Goal: Information Seeking & Learning: Find specific page/section

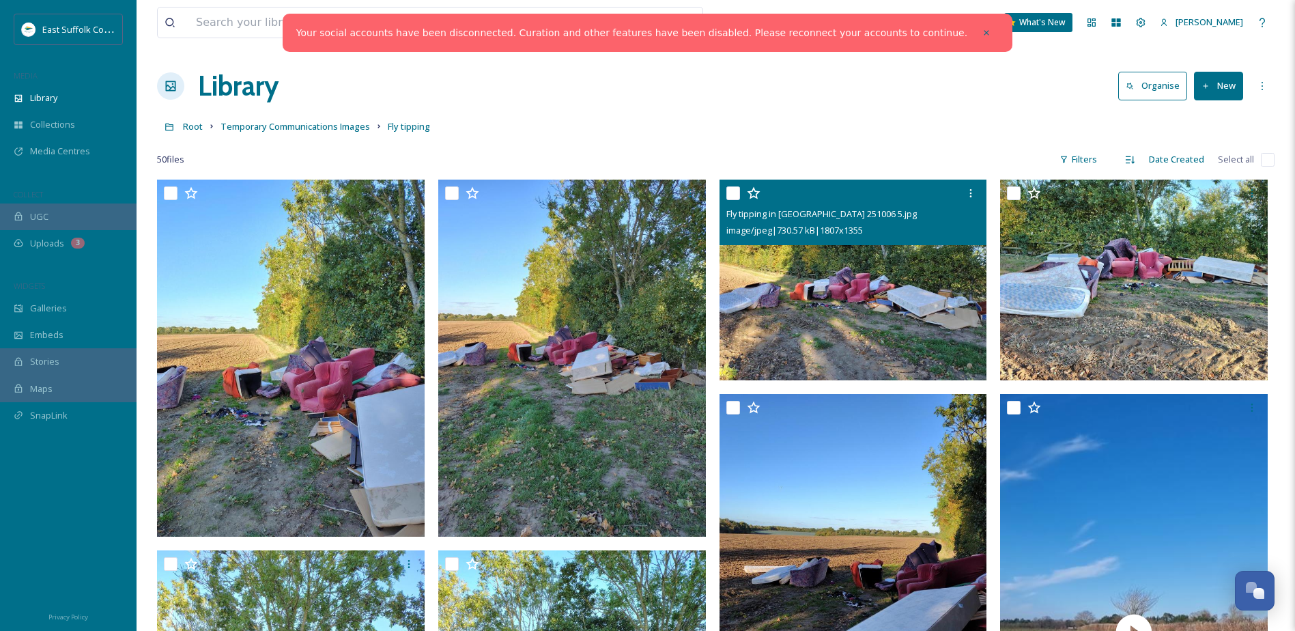
click at [910, 298] on img at bounding box center [854, 280] width 268 height 201
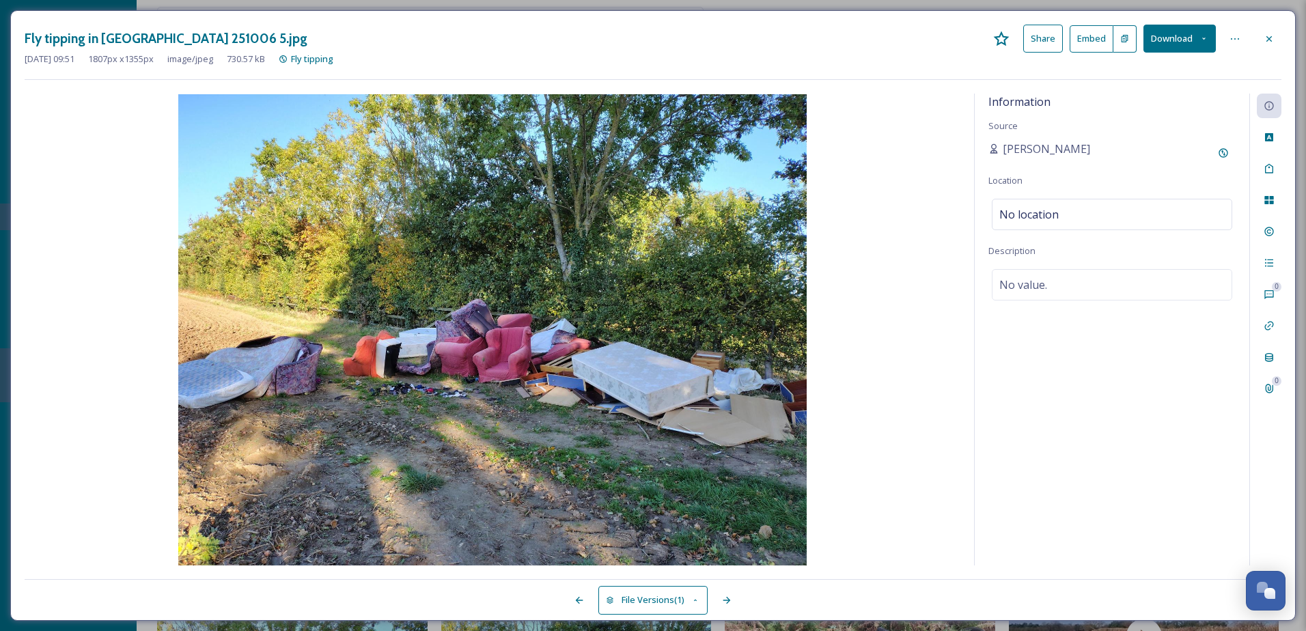
click at [1269, 43] on icon at bounding box center [1268, 38] width 11 height 11
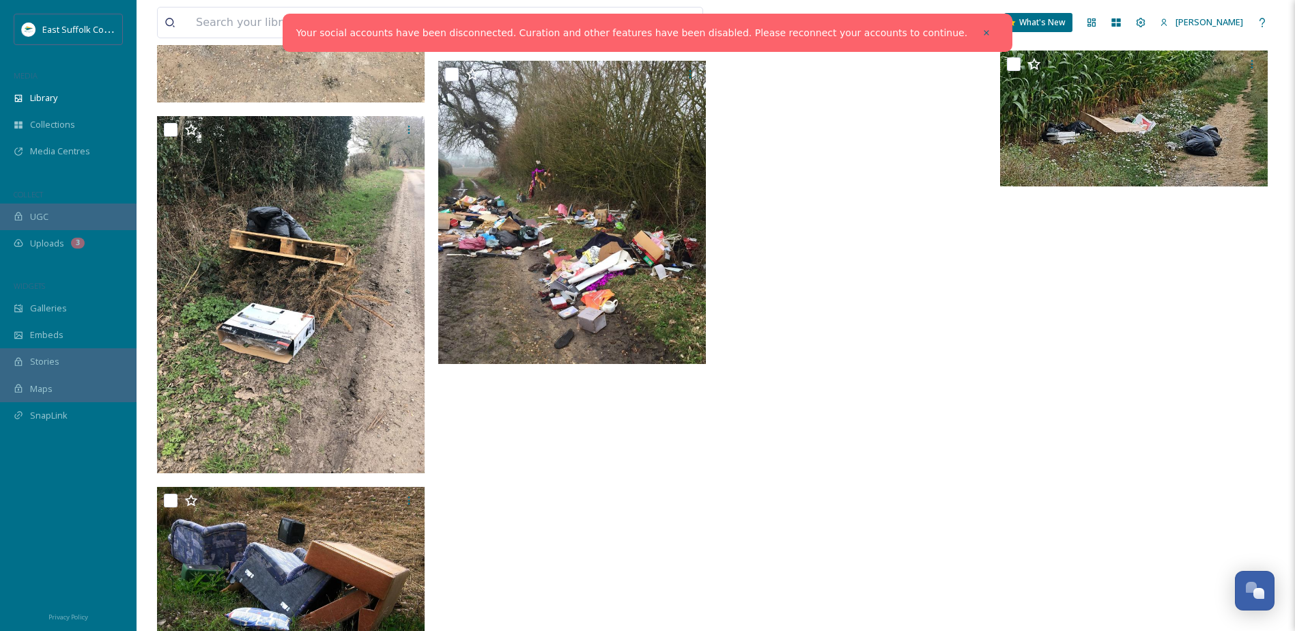
scroll to position [3677, 0]
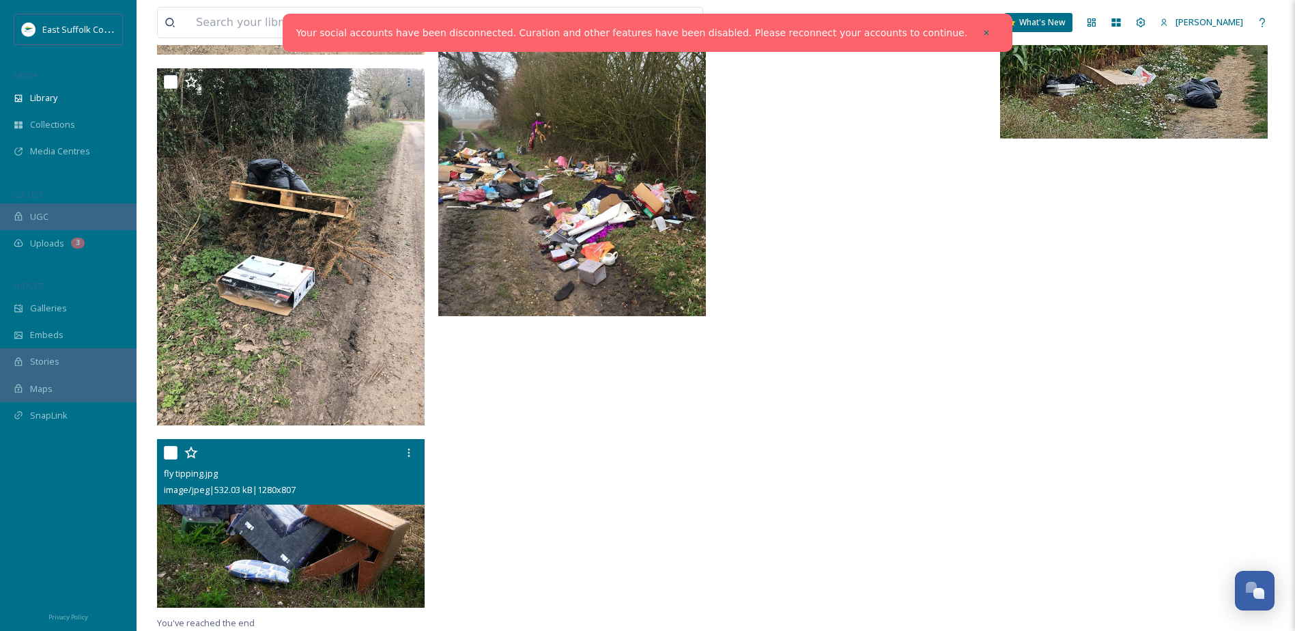
click at [272, 529] on img at bounding box center [291, 523] width 268 height 169
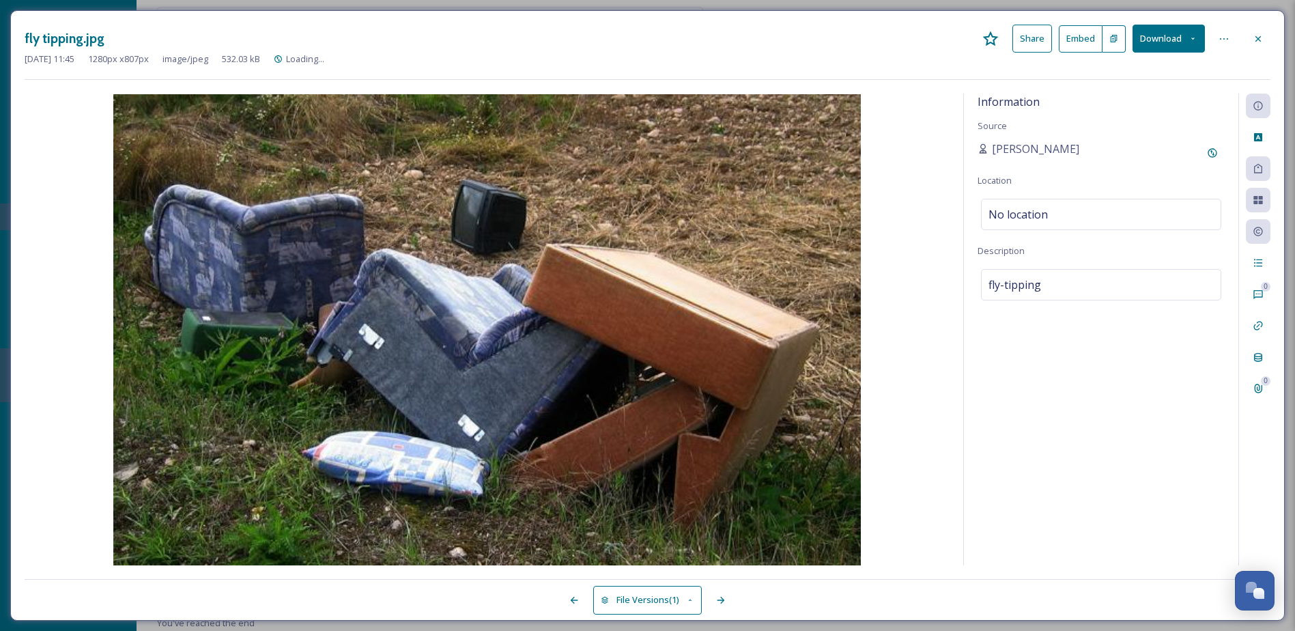
scroll to position [3494, 0]
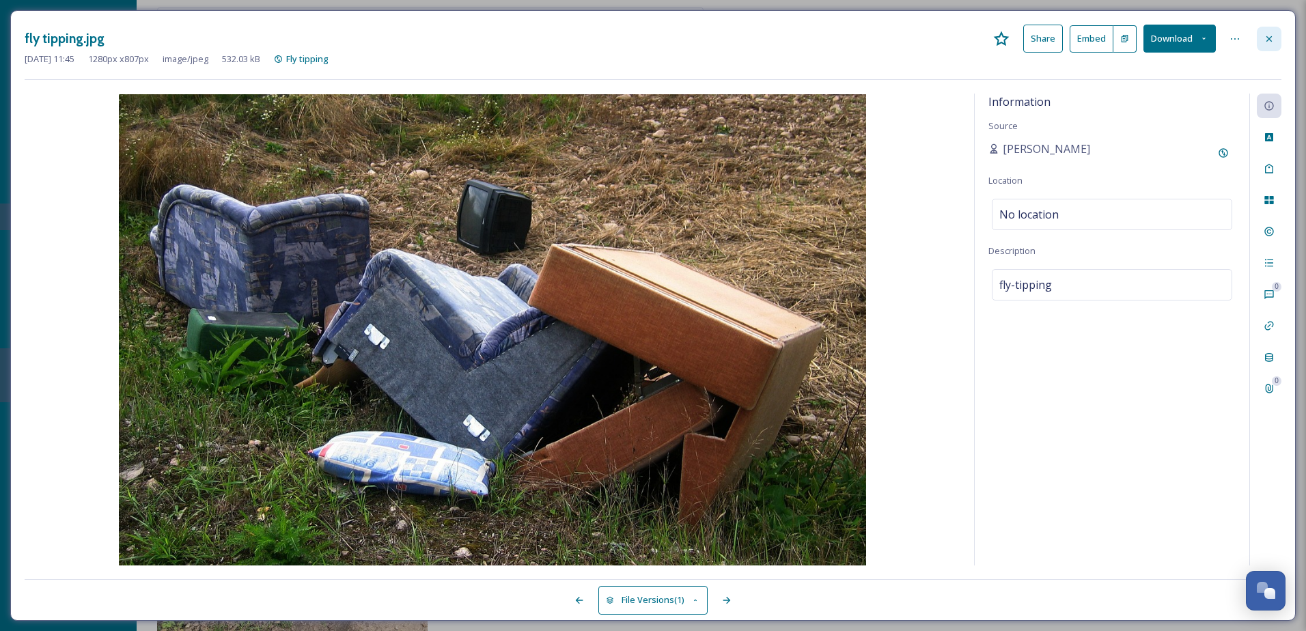
click at [1257, 33] on div at bounding box center [1269, 39] width 25 height 25
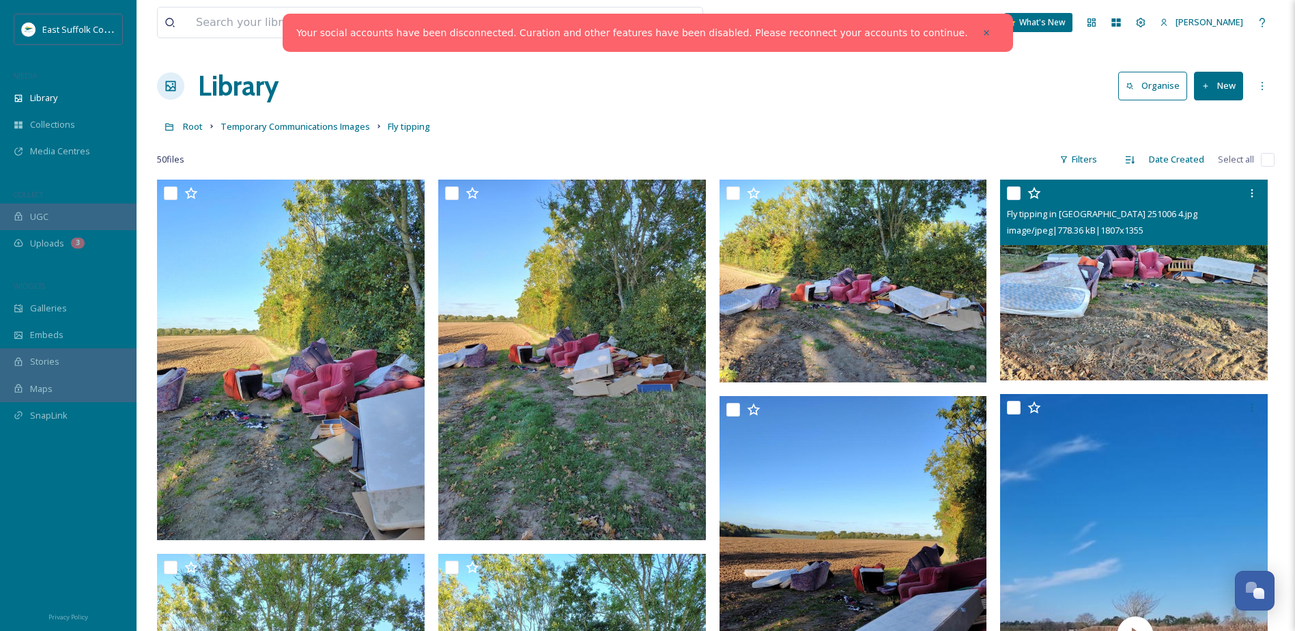
click at [1154, 290] on img at bounding box center [1134, 280] width 268 height 201
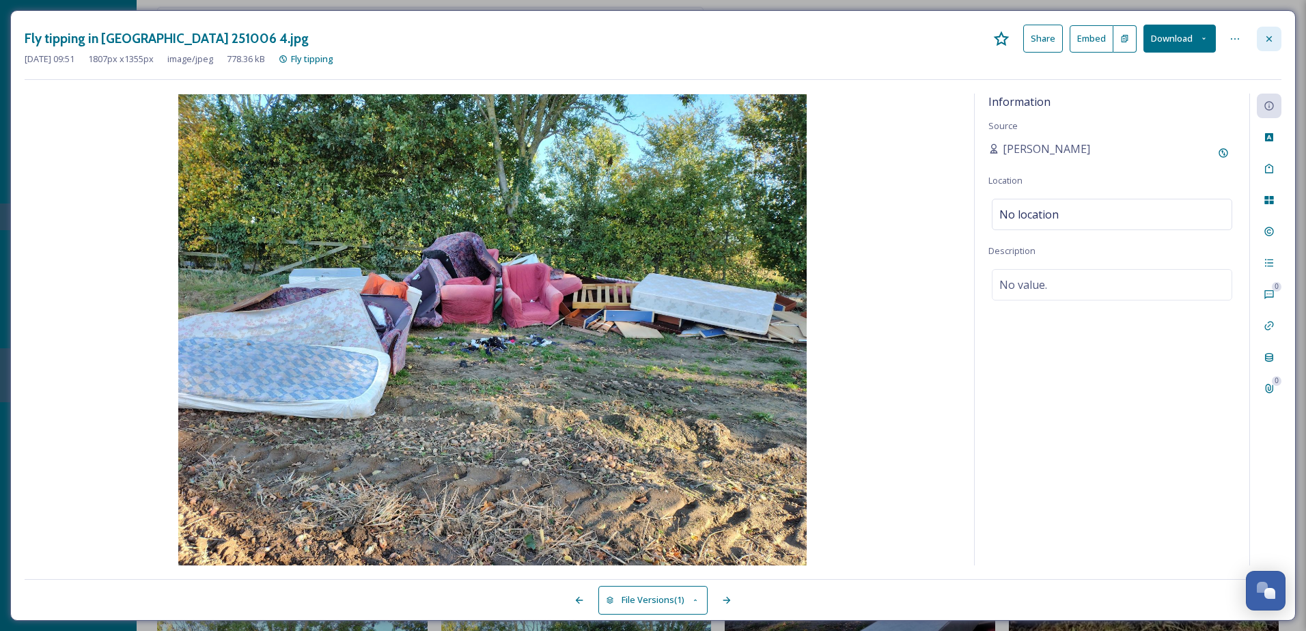
click at [1270, 37] on icon at bounding box center [1268, 38] width 5 height 5
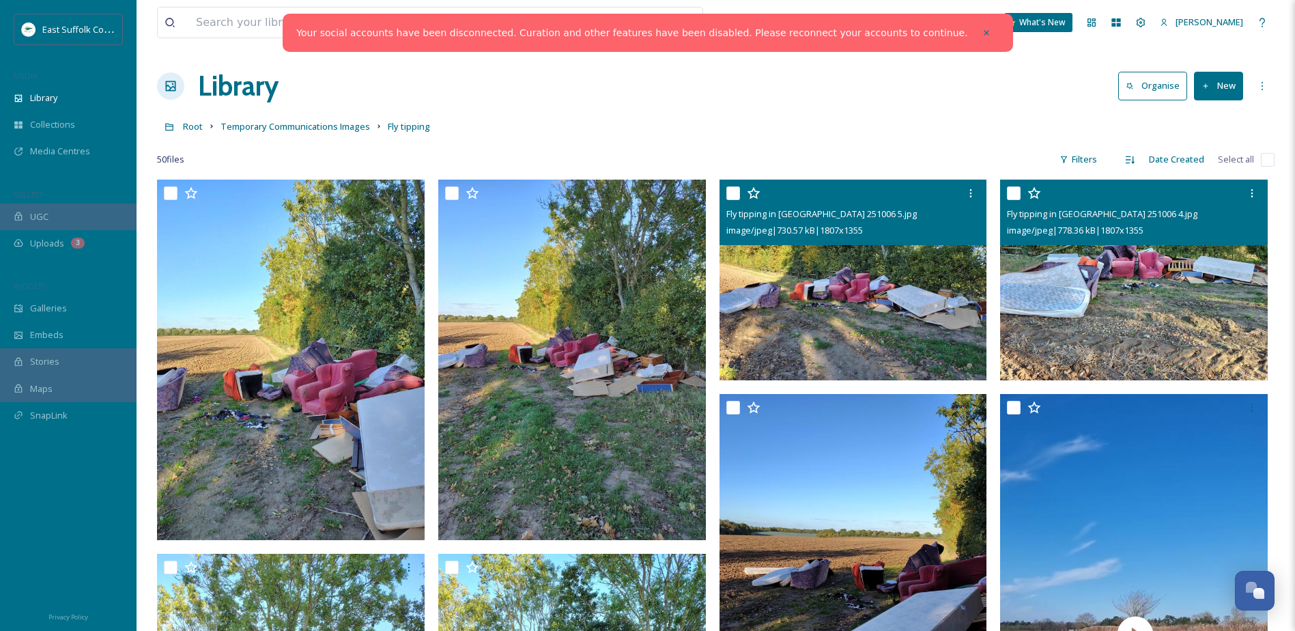
click at [878, 268] on img at bounding box center [854, 280] width 268 height 201
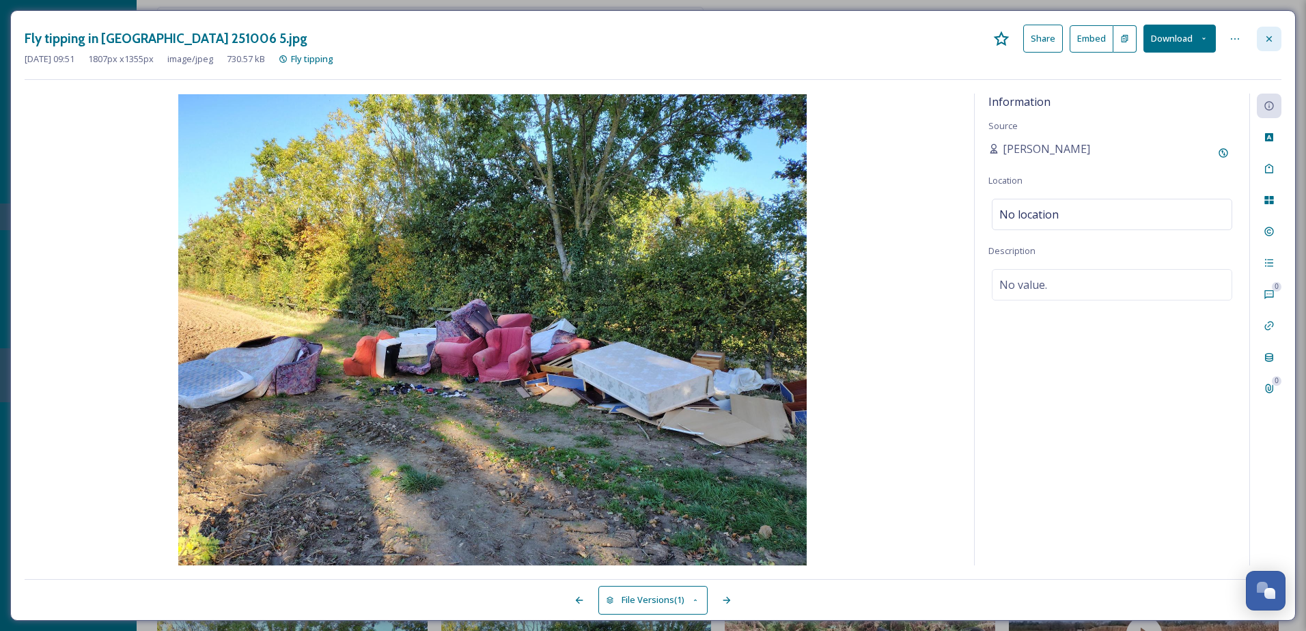
click at [1270, 36] on icon at bounding box center [1268, 38] width 11 height 11
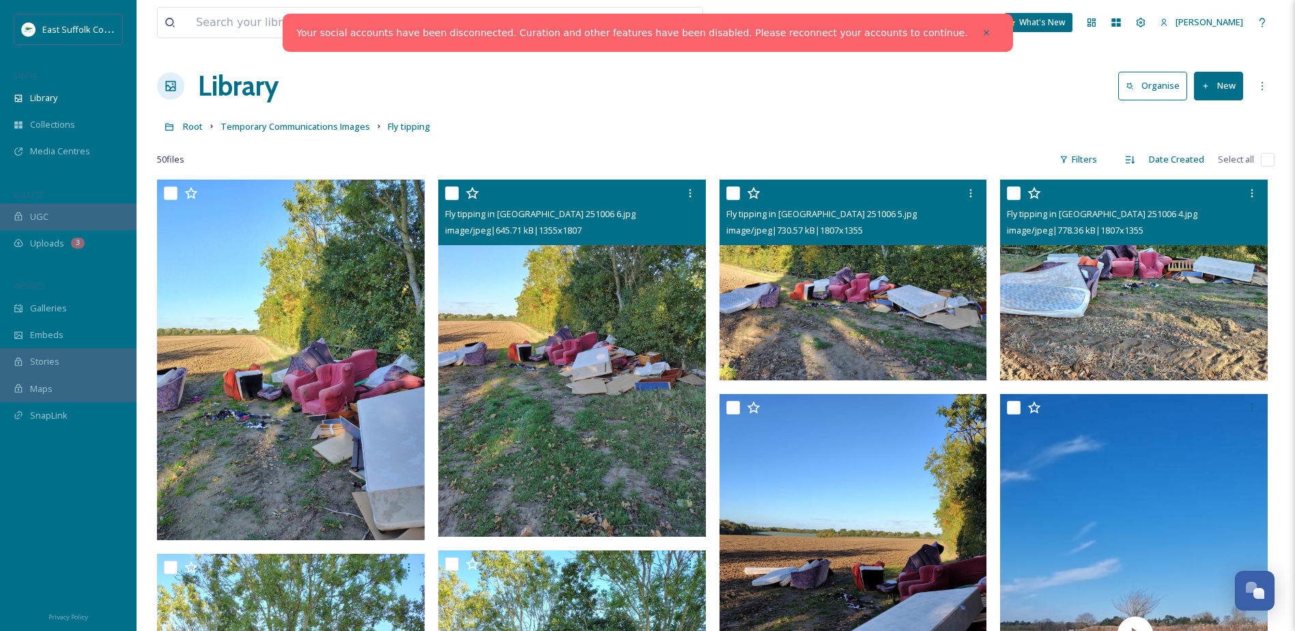
click at [601, 354] on img at bounding box center [572, 358] width 268 height 356
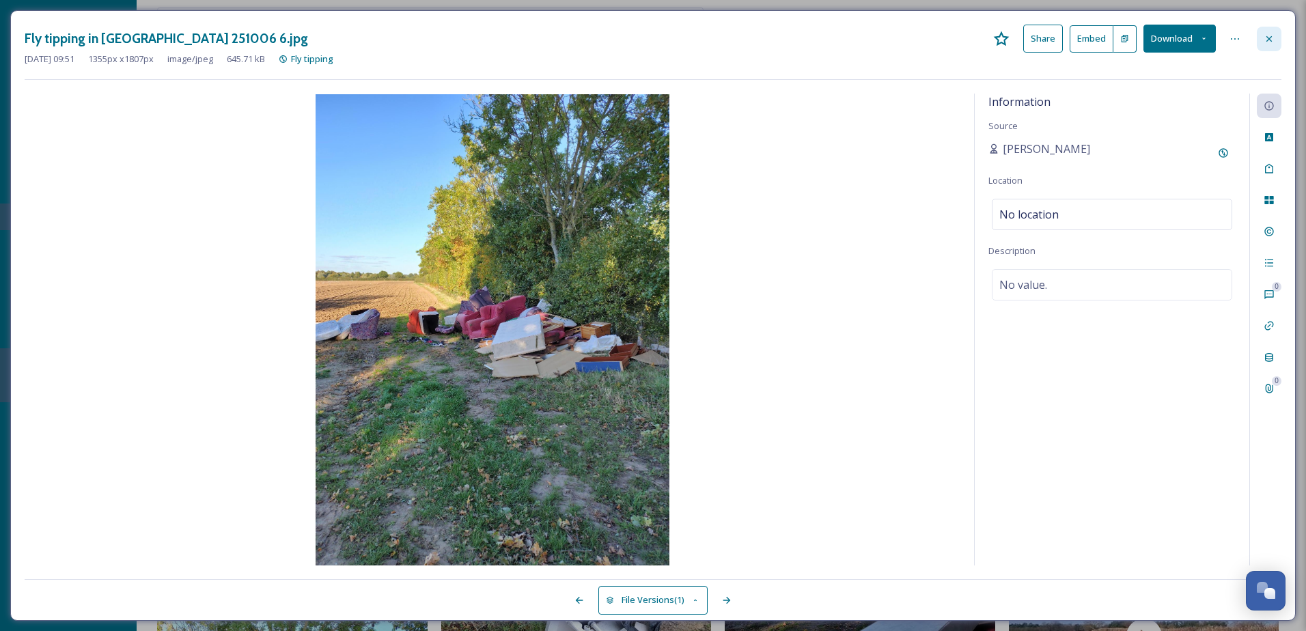
click at [1272, 41] on icon at bounding box center [1268, 38] width 5 height 5
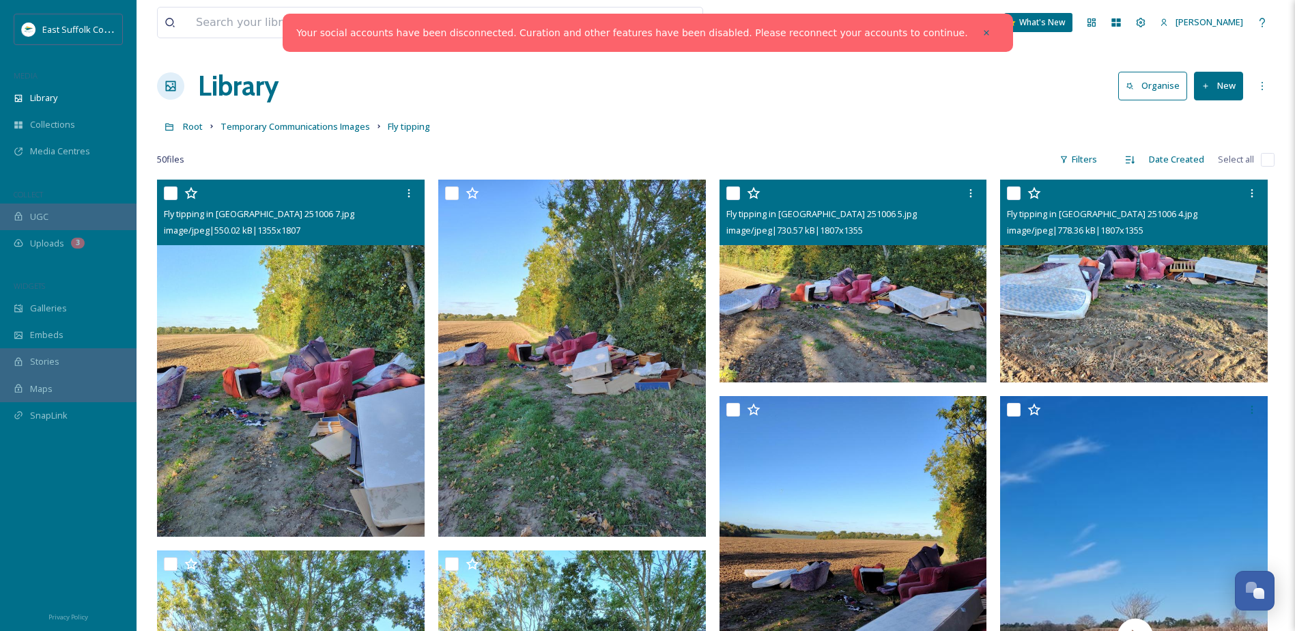
click at [303, 404] on img at bounding box center [291, 358] width 268 height 356
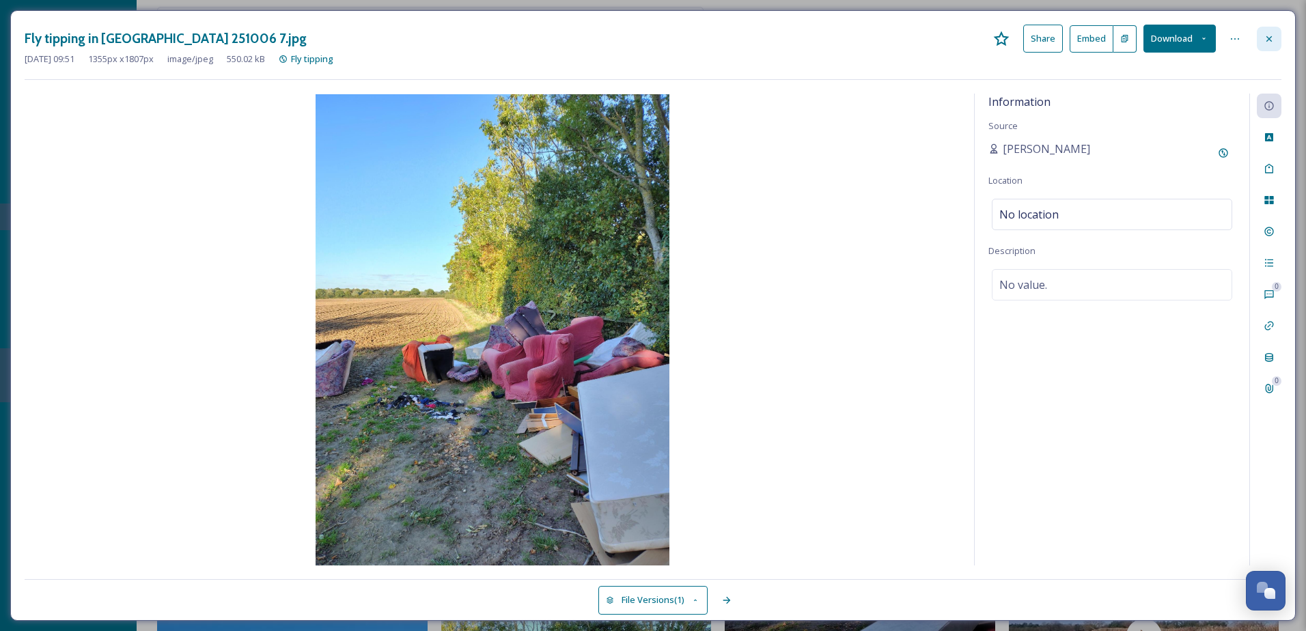
click at [1273, 36] on icon at bounding box center [1268, 38] width 11 height 11
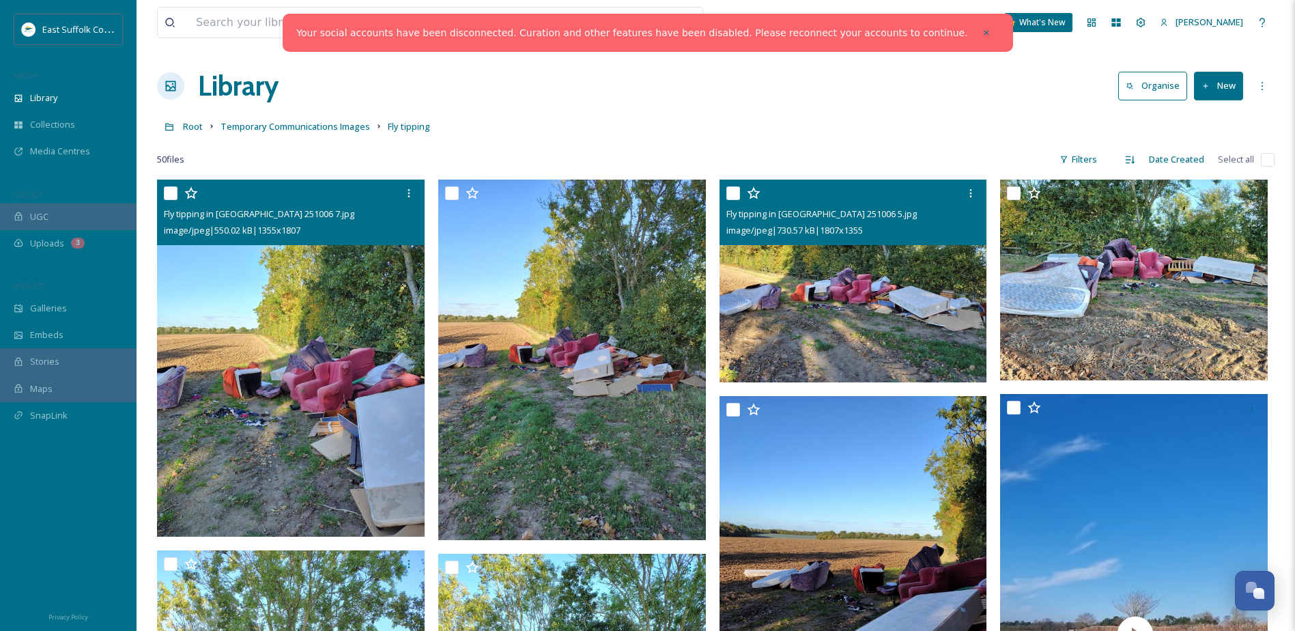
click at [910, 322] on img at bounding box center [855, 281] width 270 height 203
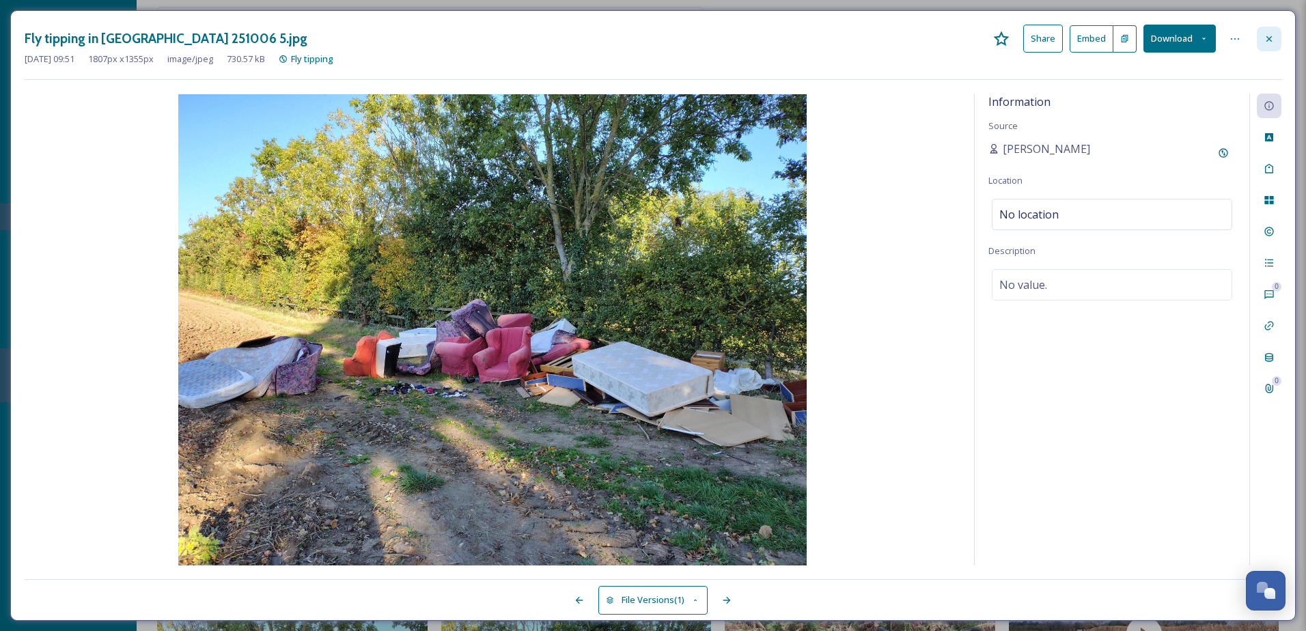
click at [1261, 34] on div at bounding box center [1269, 39] width 25 height 25
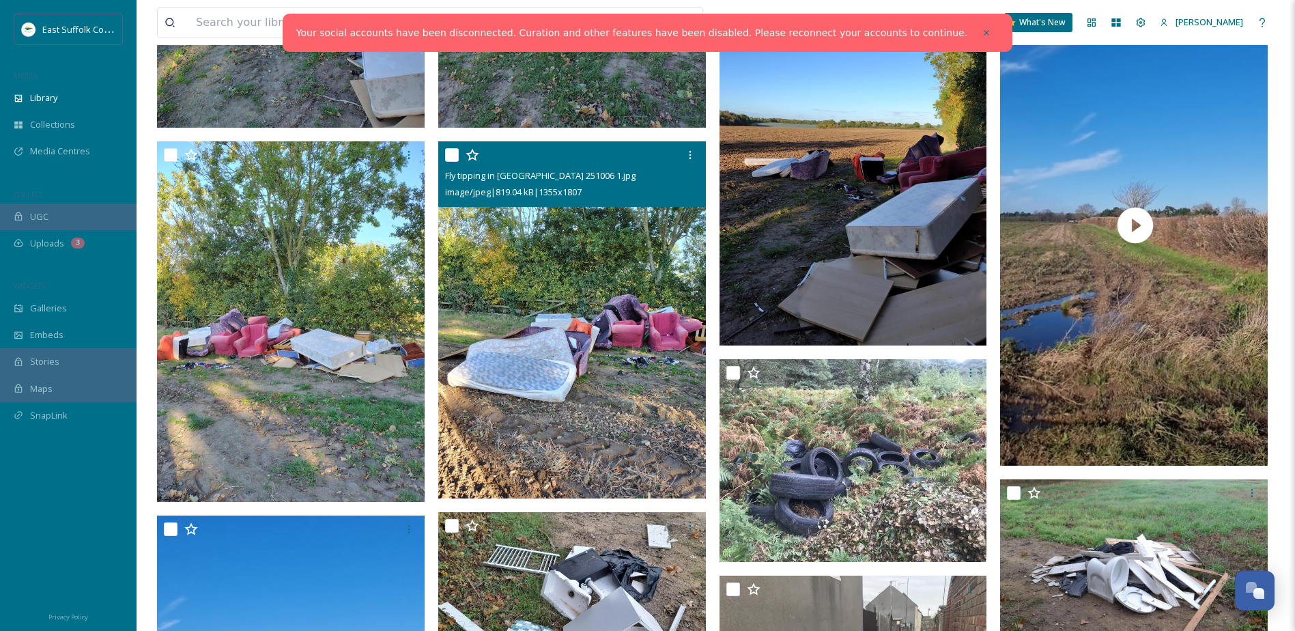
scroll to position [410, 0]
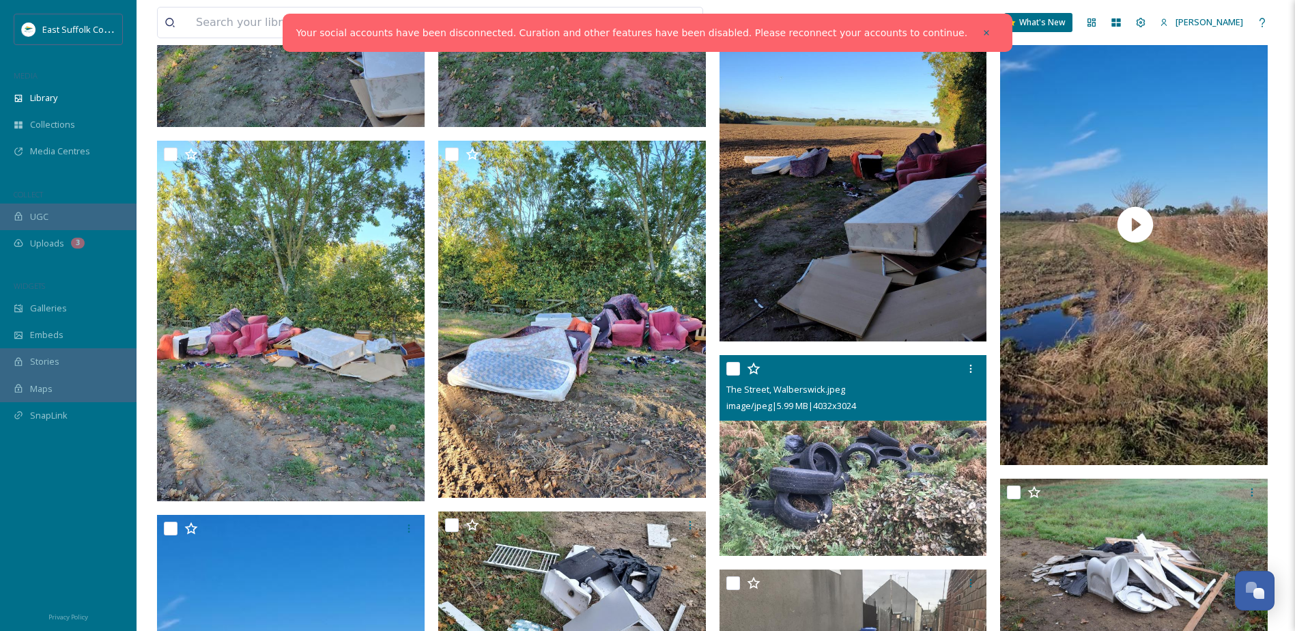
click at [830, 441] on img at bounding box center [854, 455] width 268 height 201
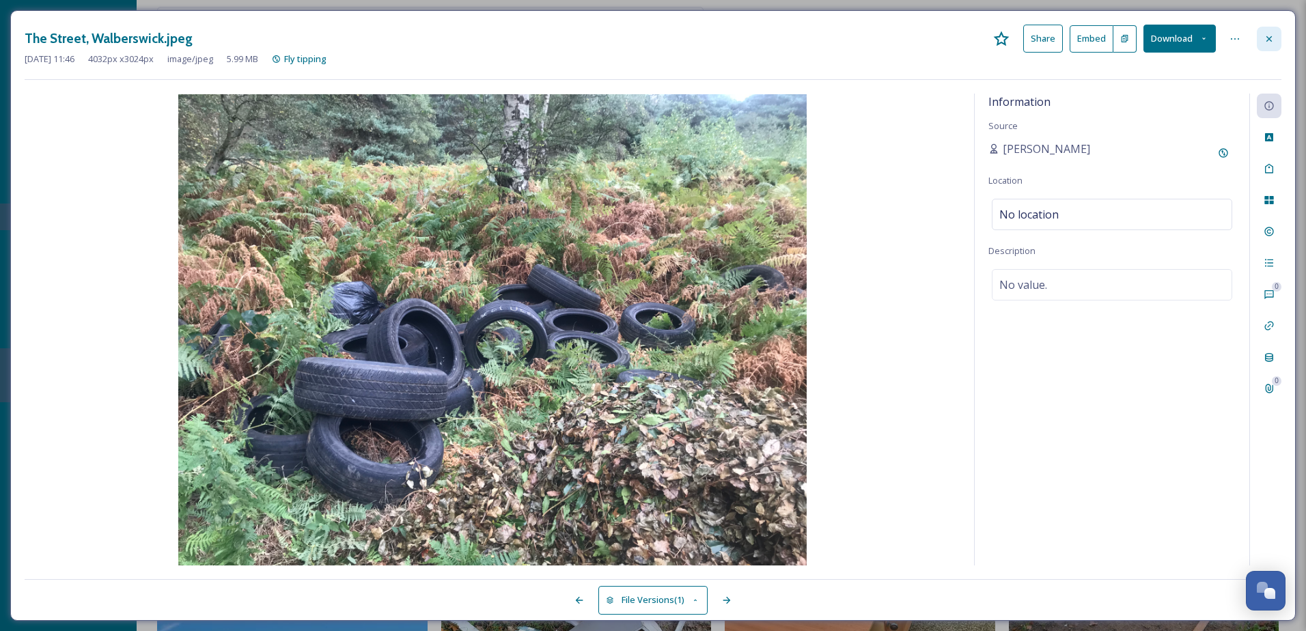
click at [1269, 46] on div at bounding box center [1269, 39] width 25 height 25
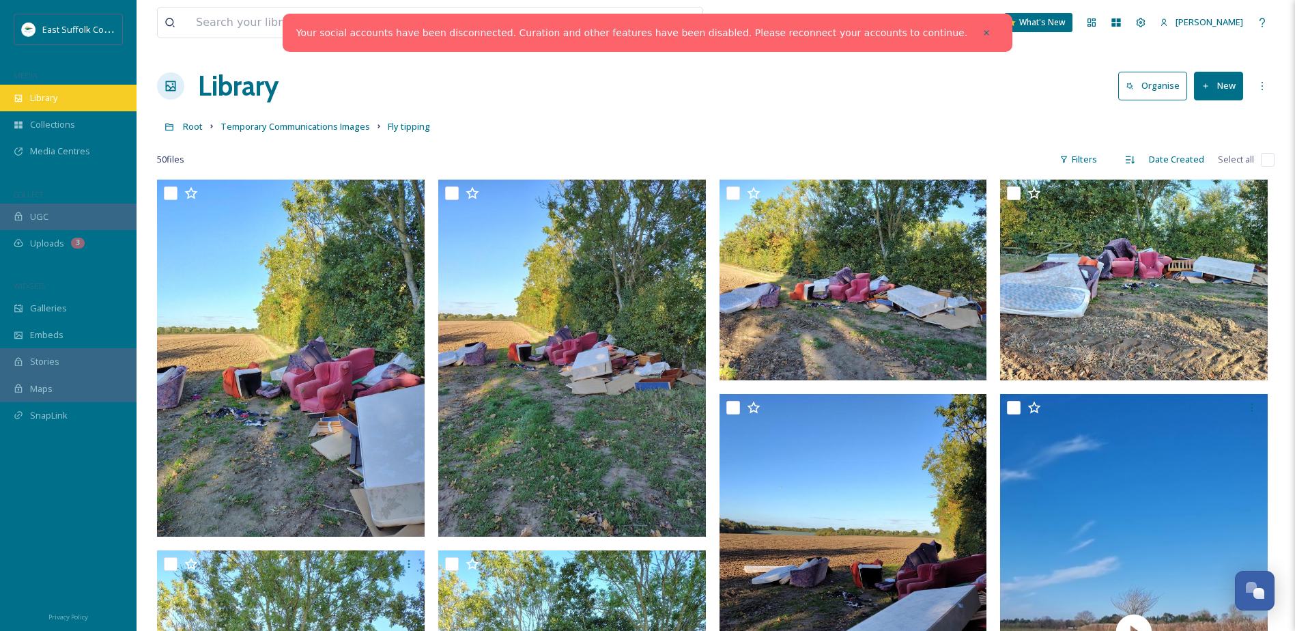
click at [50, 99] on span "Library" at bounding box center [43, 98] width 27 height 13
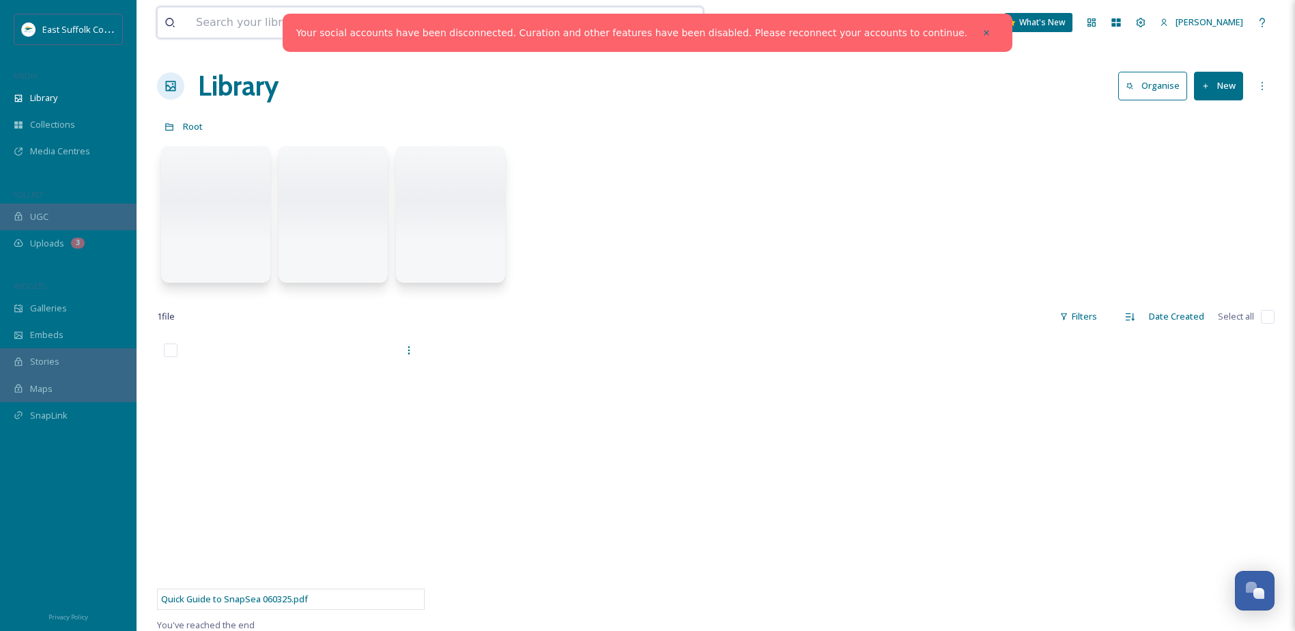
click at [214, 28] on input at bounding box center [390, 23] width 402 height 30
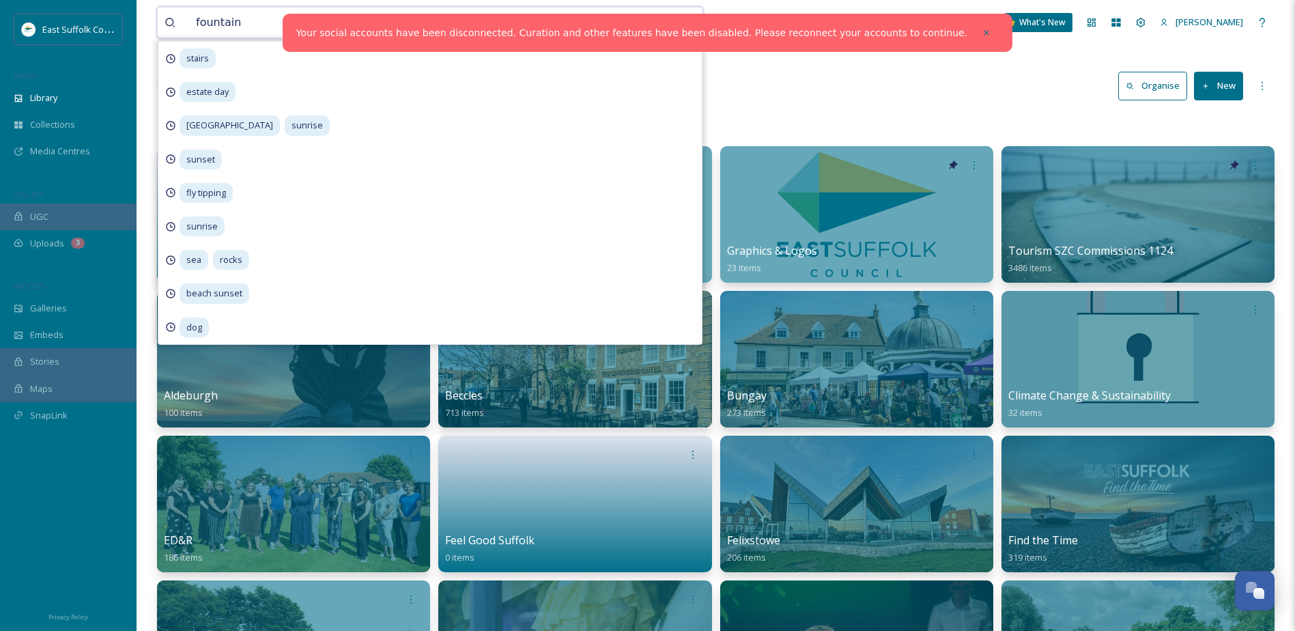
type input "fountains"
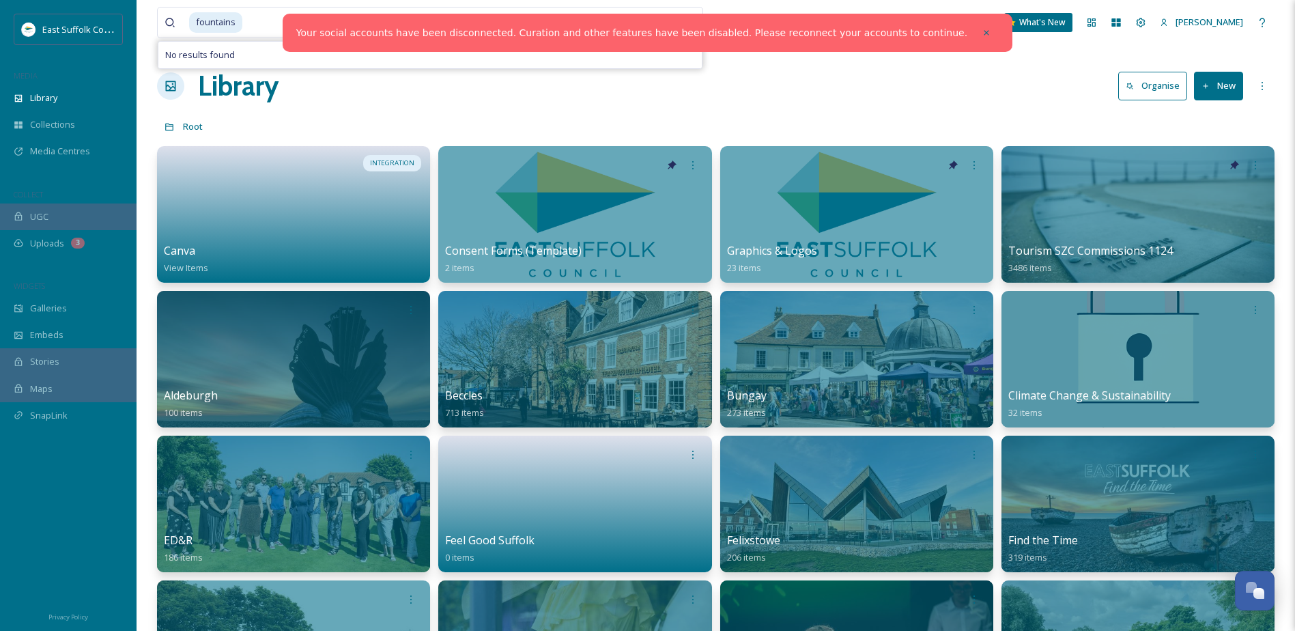
drag, startPoint x: 950, startPoint y: 32, endPoint x: 935, endPoint y: 32, distance: 15.0
click at [974, 32] on div at bounding box center [986, 32] width 25 height 25
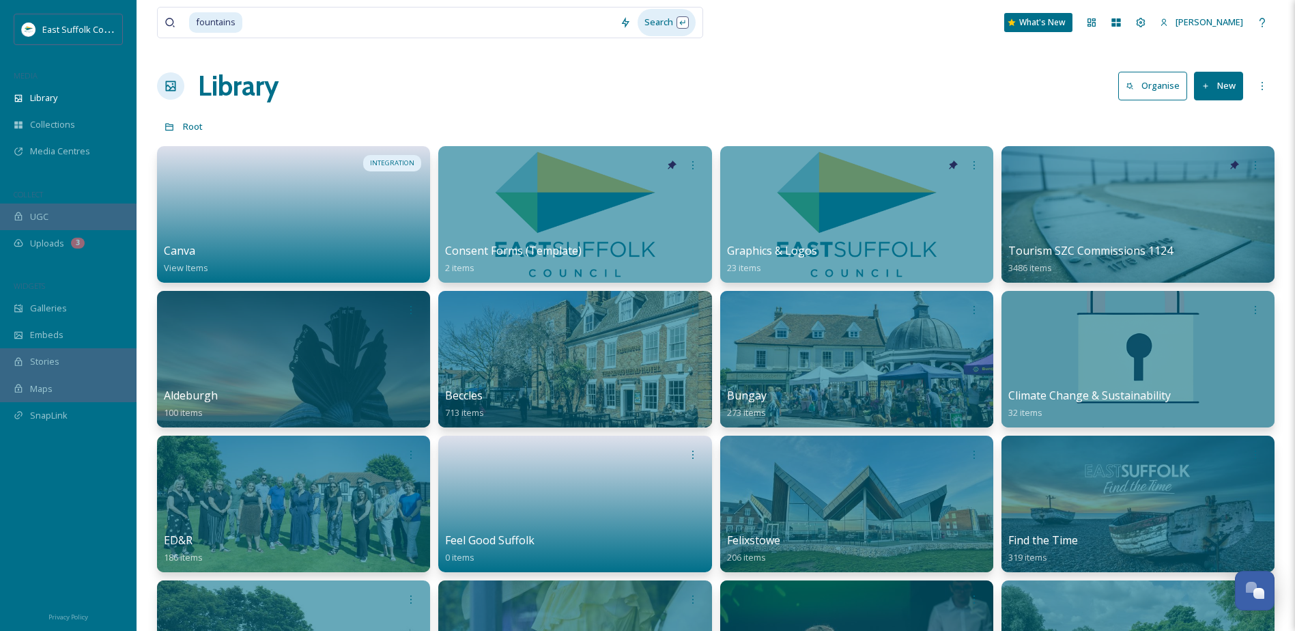
click at [679, 20] on div "Search" at bounding box center [667, 22] width 58 height 27
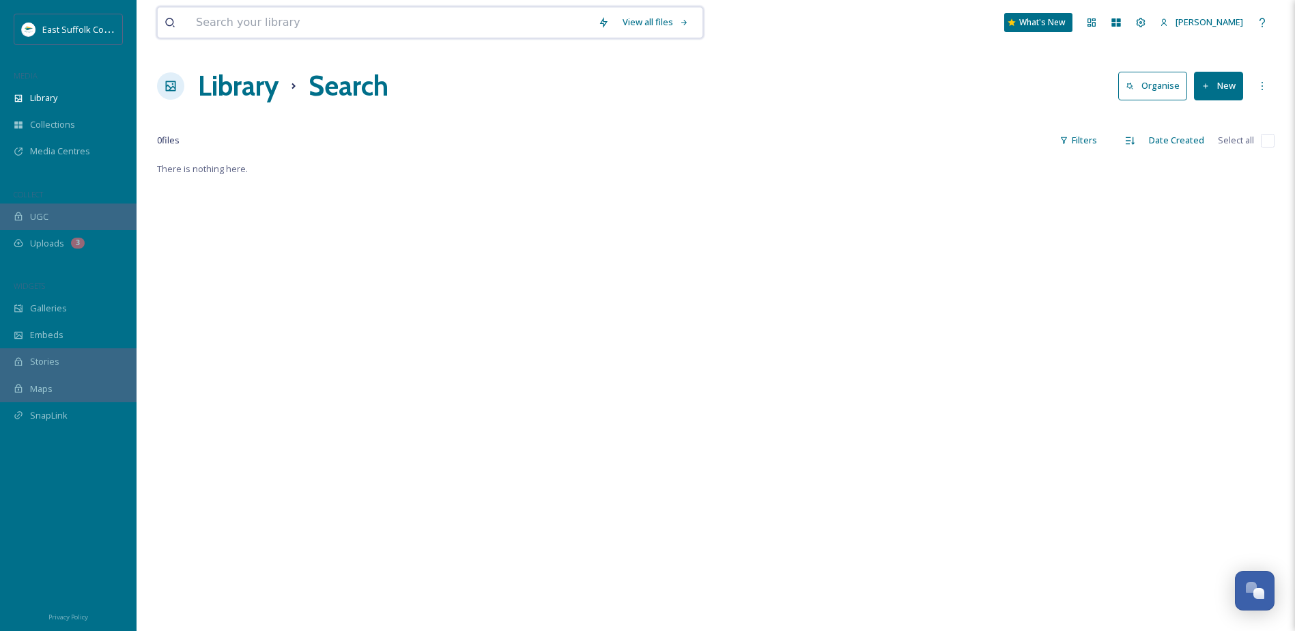
click at [255, 33] on input at bounding box center [390, 23] width 402 height 30
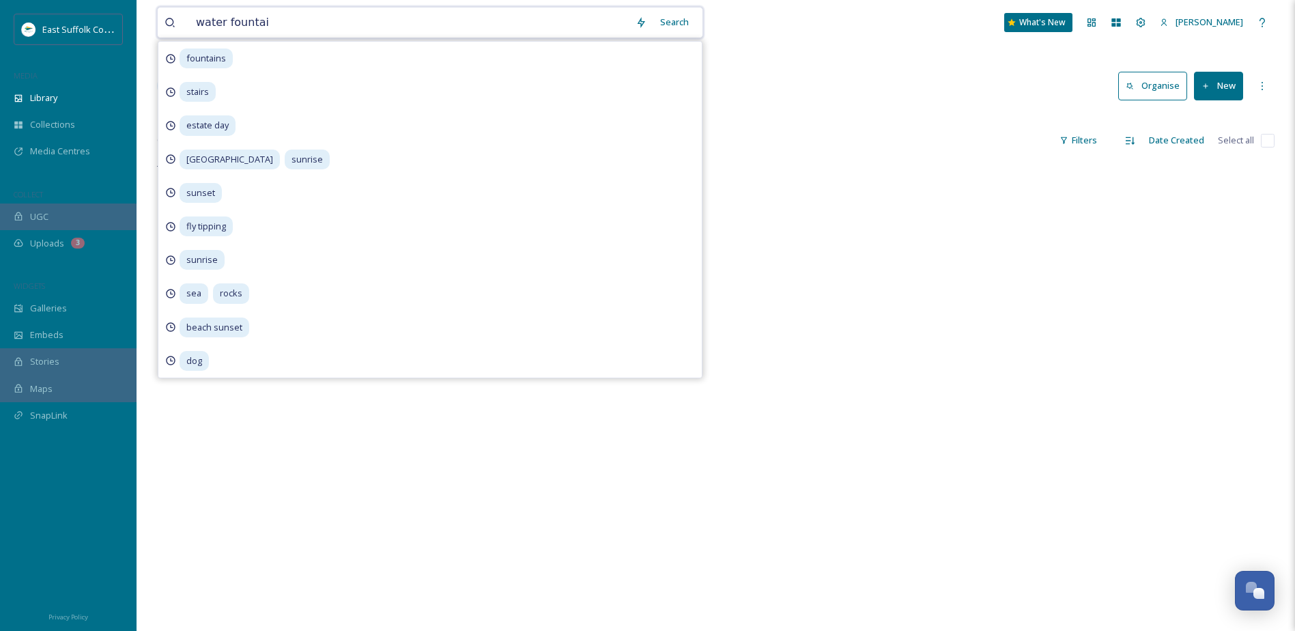
type input "water fountain"
